Goal: Navigation & Orientation: Find specific page/section

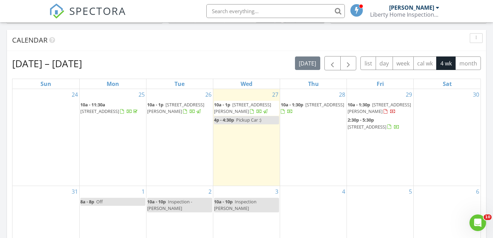
scroll to position [289, 0]
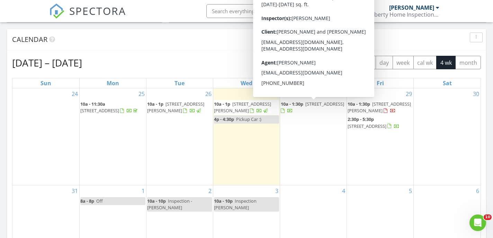
click at [312, 107] on span "26 Creekside Ct, Garden Valley 83622" at bounding box center [324, 104] width 39 height 6
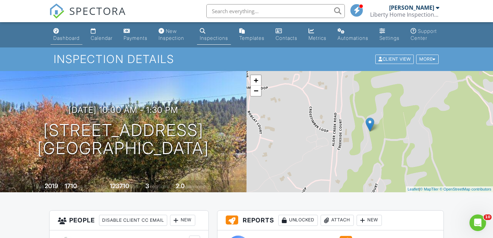
click at [72, 39] on div "Dashboard" at bounding box center [66, 38] width 26 height 6
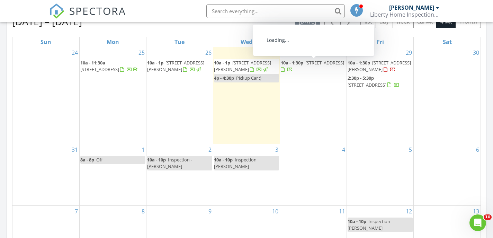
click at [311, 66] on span "26 Creekside Ct, Garden Valley 83622" at bounding box center [324, 63] width 39 height 6
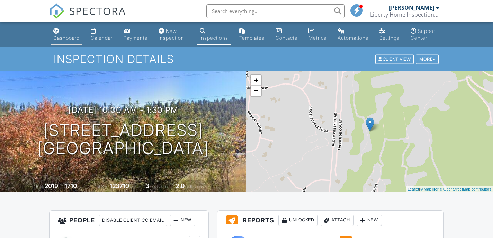
click at [59, 36] on div "Dashboard" at bounding box center [66, 38] width 26 height 6
